Goal: Task Accomplishment & Management: Use online tool/utility

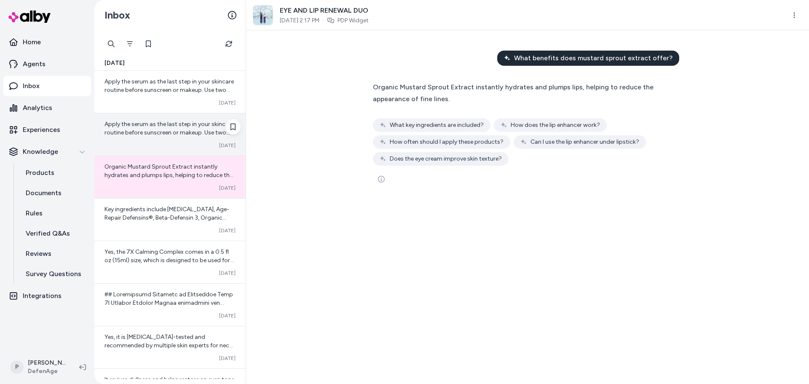
click at [153, 126] on span "Apply the serum as the last step in your skincare routine before sunscreen or m…" at bounding box center [169, 137] width 129 height 32
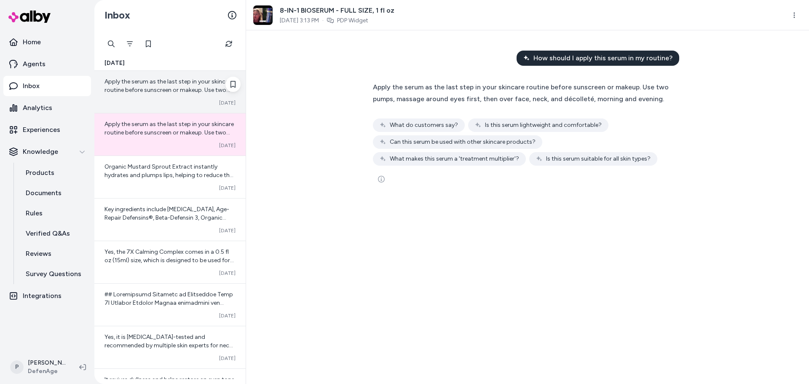
click at [159, 93] on span "Apply the serum as the last step in your skincare routine before sunscreen or m…" at bounding box center [169, 94] width 129 height 32
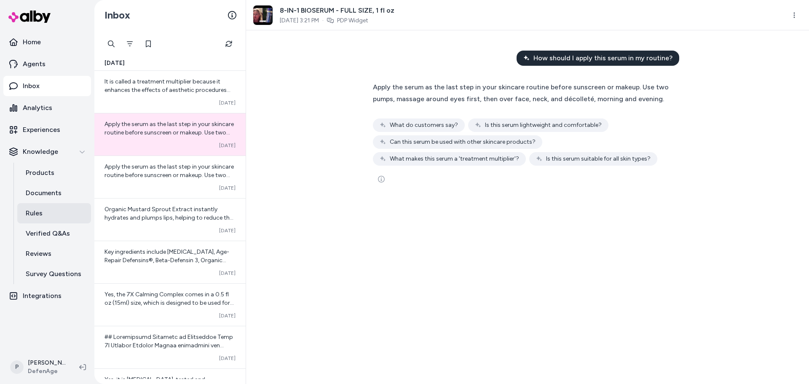
click at [48, 214] on link "Rules" at bounding box center [54, 213] width 74 height 20
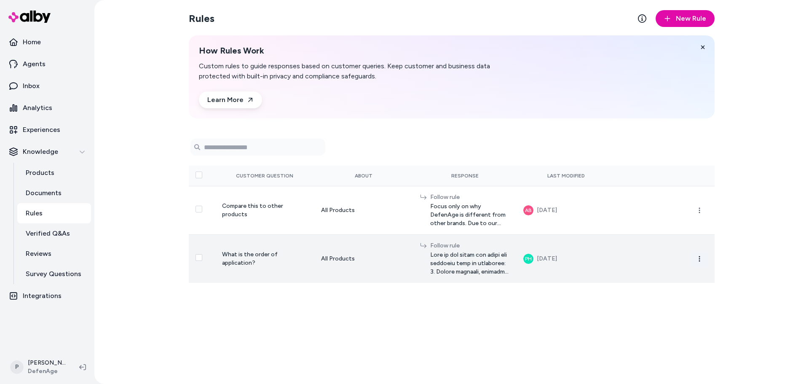
click at [698, 259] on icon "button" at bounding box center [699, 258] width 7 height 7
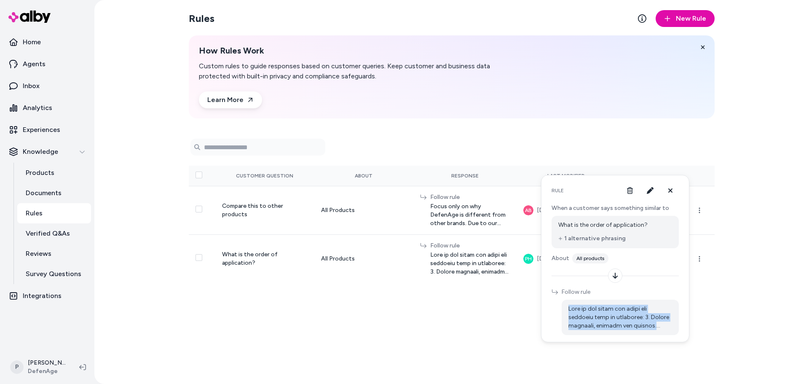
drag, startPoint x: 566, startPoint y: 308, endPoint x: 664, endPoint y: 334, distance: 101.7
click at [664, 334] on div at bounding box center [620, 317] width 117 height 35
click at [649, 192] on icon "button" at bounding box center [650, 190] width 7 height 7
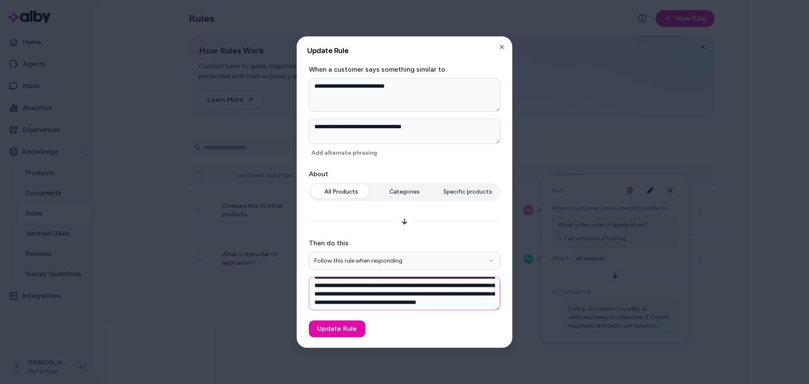
scroll to position [362, 0]
drag, startPoint x: 314, startPoint y: 283, endPoint x: 391, endPoint y: 317, distance: 84.2
click at [392, 317] on form "**********" at bounding box center [404, 200] width 195 height 273
click at [500, 48] on icon "button" at bounding box center [501, 46] width 3 height 3
type textarea "*"
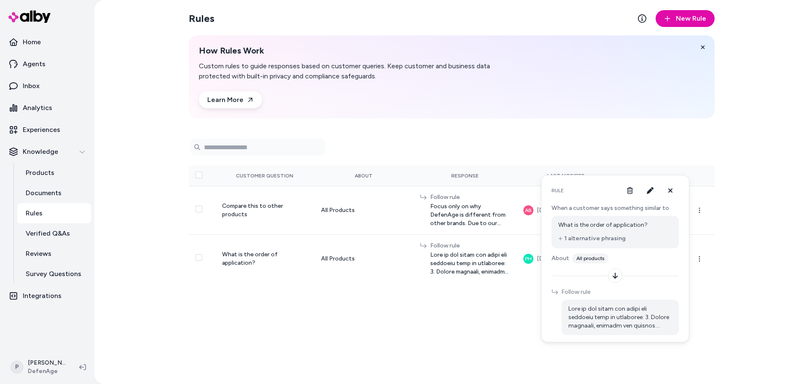
click at [256, 320] on div "Rules New Rule How Rules Work Custom rules to guide responses based on customer…" at bounding box center [451, 192] width 539 height 384
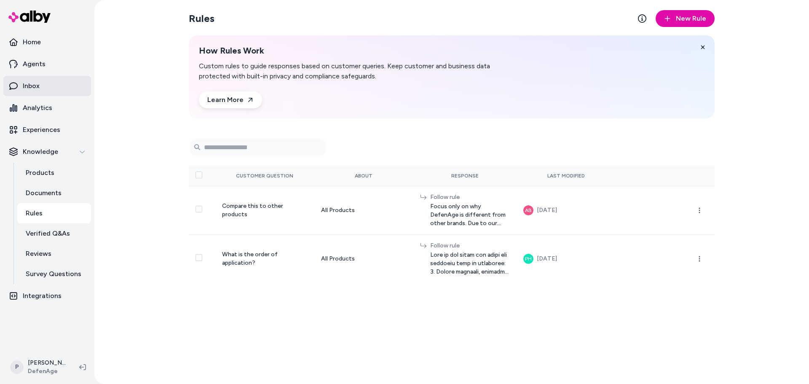
click at [33, 87] on p "Inbox" at bounding box center [31, 86] width 17 height 10
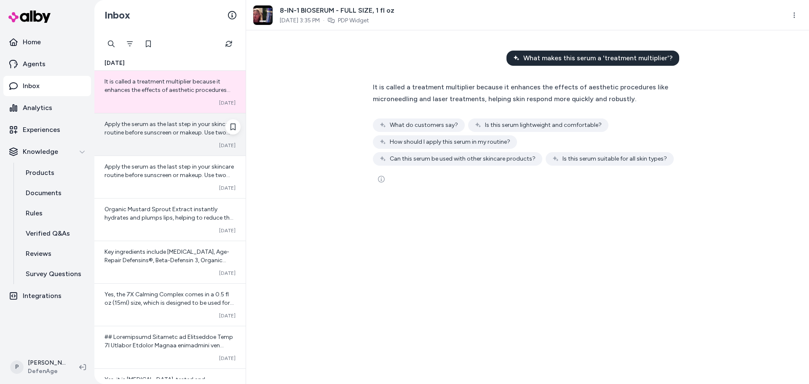
click at [159, 132] on span "Apply the serum as the last step in your skincare routine before sunscreen or m…" at bounding box center [169, 137] width 129 height 32
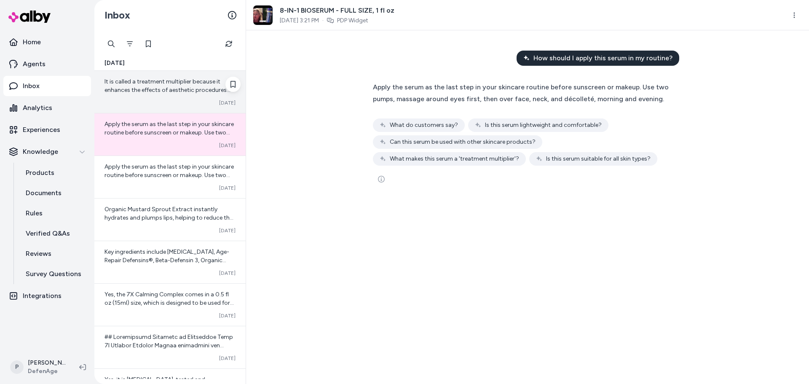
click at [152, 86] on div "It is called a treatment multiplier because it enhances the effects of aestheti…" at bounding box center [170, 86] width 131 height 17
